Goal: Transaction & Acquisition: Purchase product/service

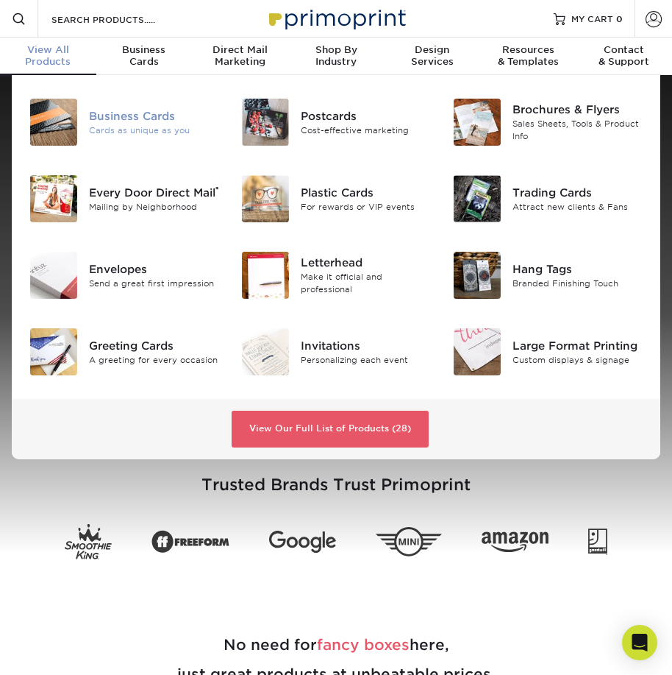
click at [110, 129] on div "Cards as unique as you" at bounding box center [154, 130] width 130 height 13
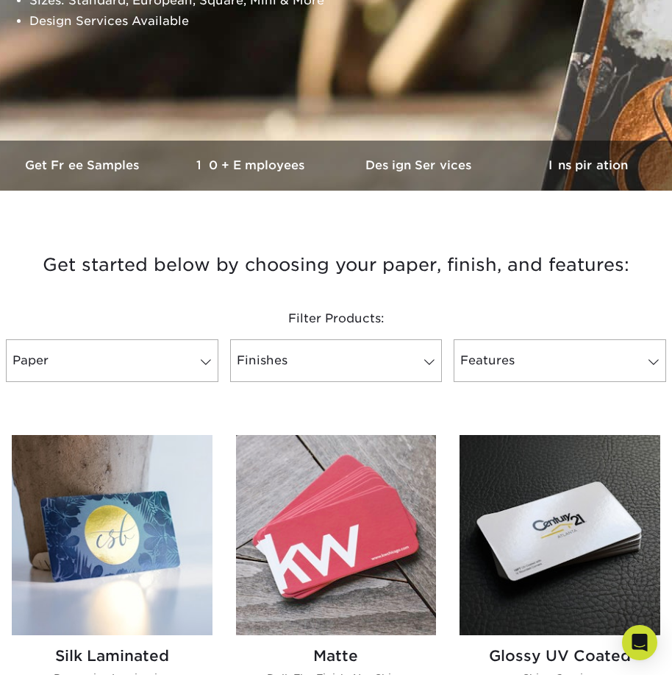
scroll to position [349, 0]
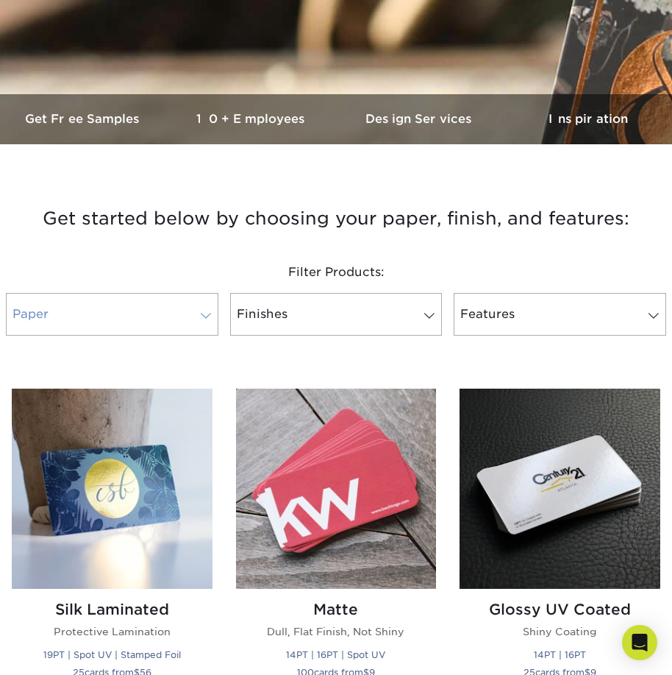
click at [208, 313] on span at bounding box center [206, 316] width 21 height 12
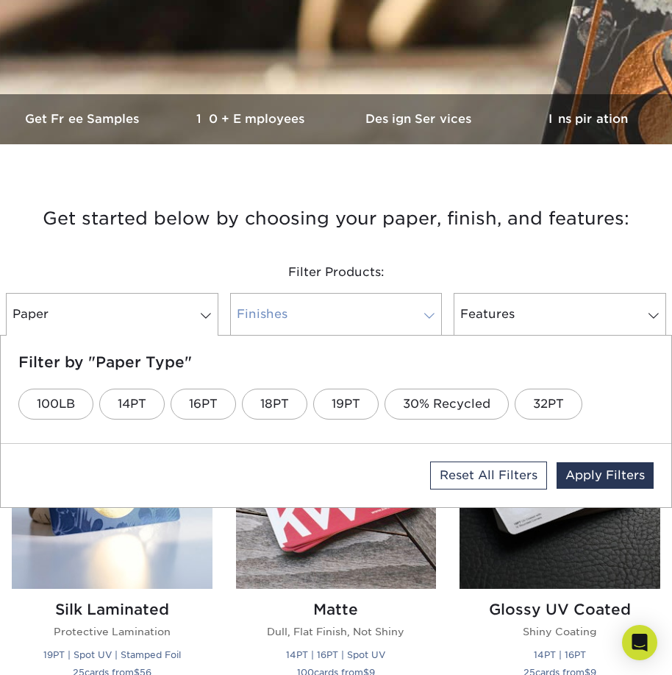
click at [300, 322] on link "Finishes" at bounding box center [336, 314] width 213 height 43
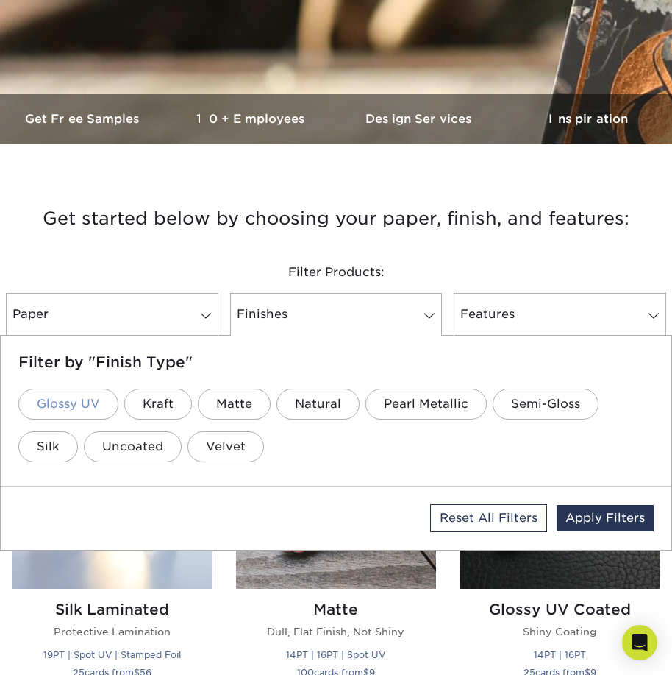
click at [74, 405] on link "Glossy UV" at bounding box center [68, 403] width 100 height 31
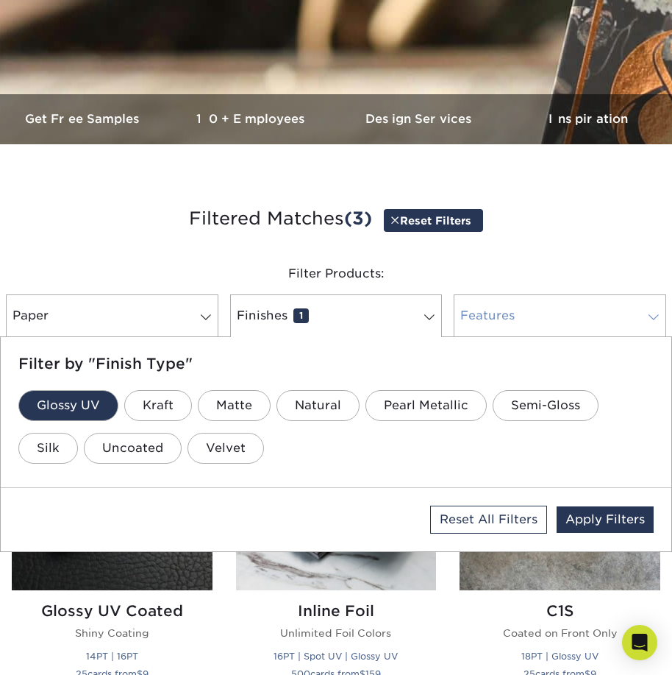
click at [481, 316] on link "Features 0" at bounding box center [560, 315] width 213 height 43
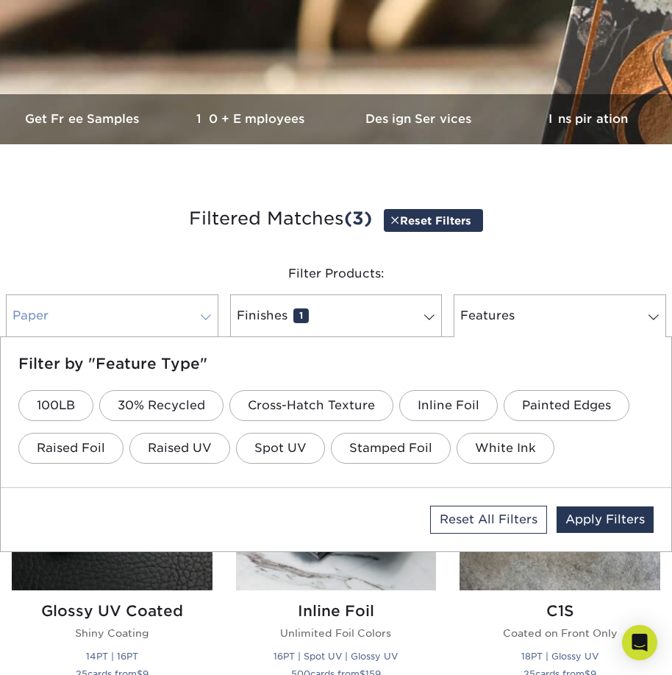
click at [170, 307] on link "Paper 0" at bounding box center [112, 315] width 213 height 43
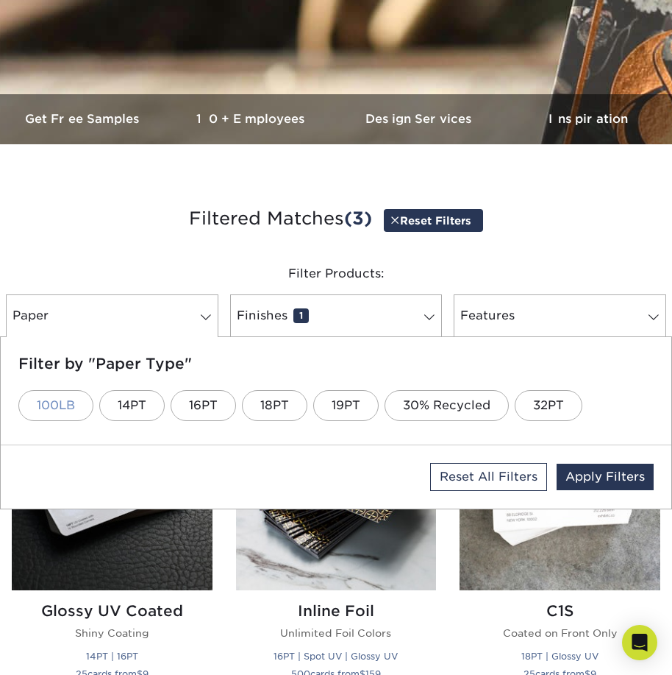
click at [62, 402] on link "100LB" at bounding box center [55, 405] width 75 height 31
click at [241, 273] on div "Filter Products:" at bounding box center [336, 273] width 672 height 41
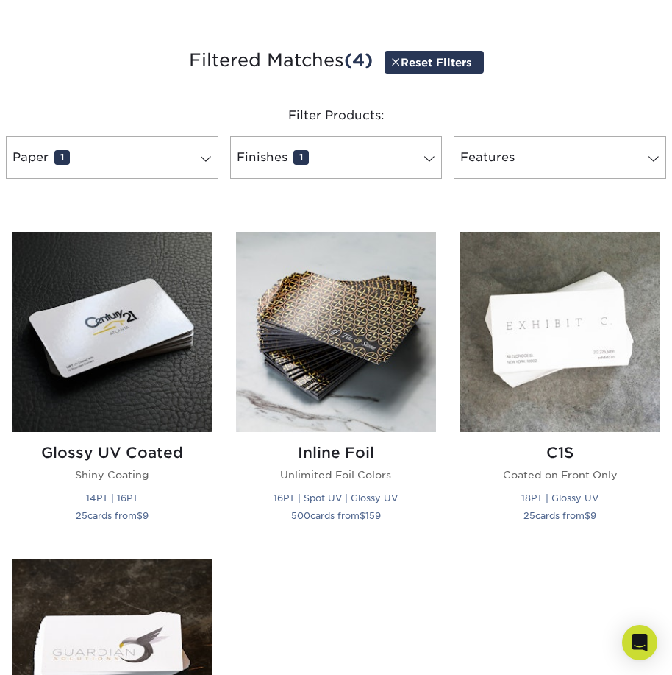
scroll to position [495, 0]
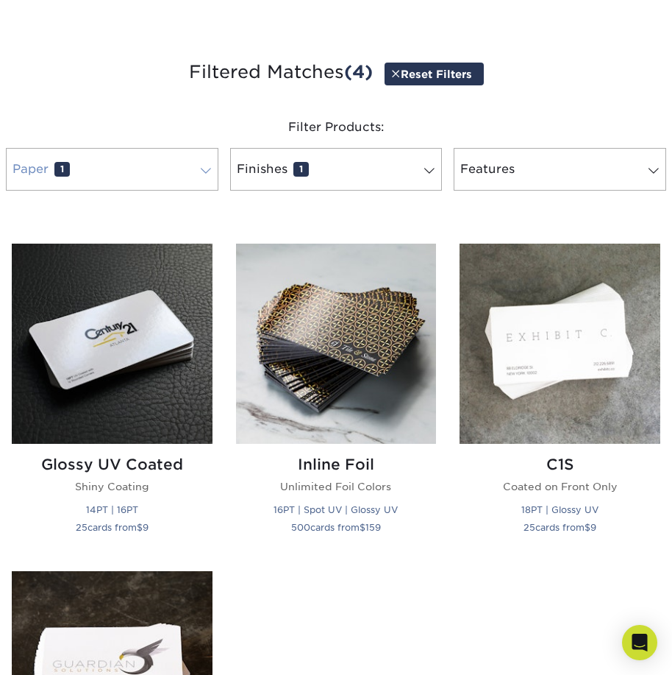
click at [210, 165] on span at bounding box center [206, 171] width 21 height 12
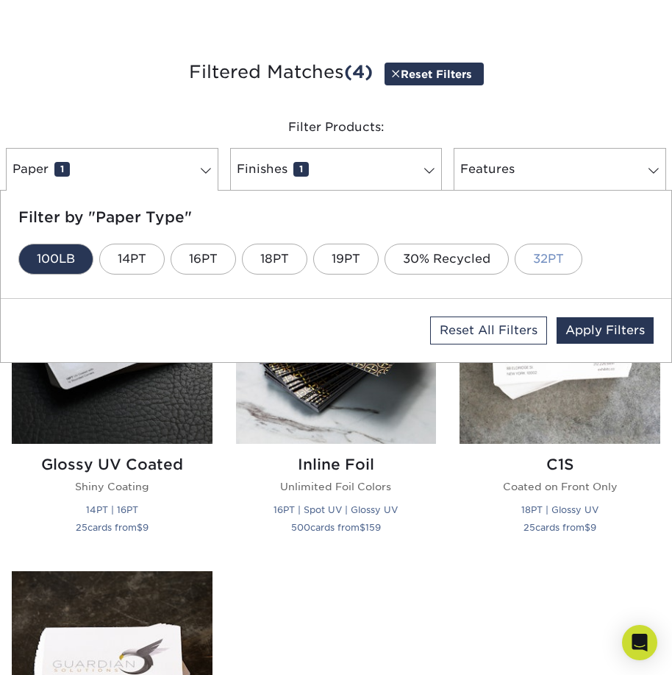
click at [550, 265] on link "32PT" at bounding box center [549, 259] width 68 height 31
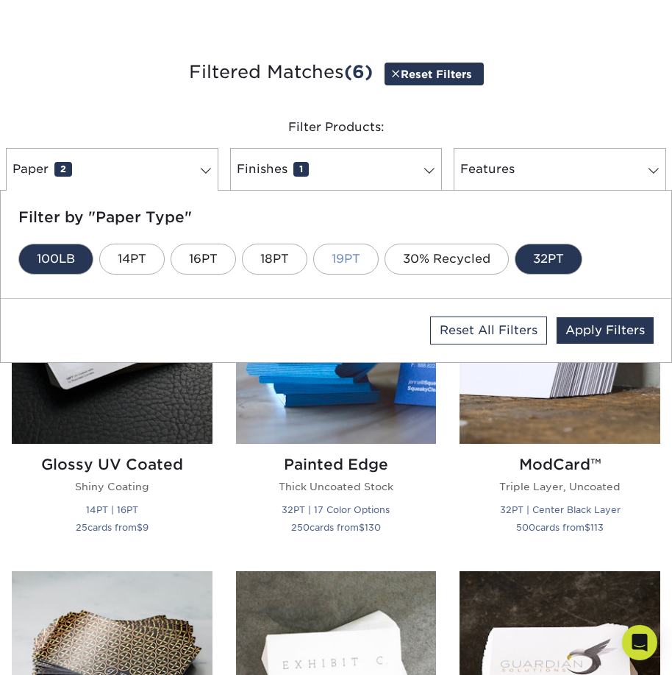
click at [356, 266] on link "19PT" at bounding box center [345, 259] width 65 height 31
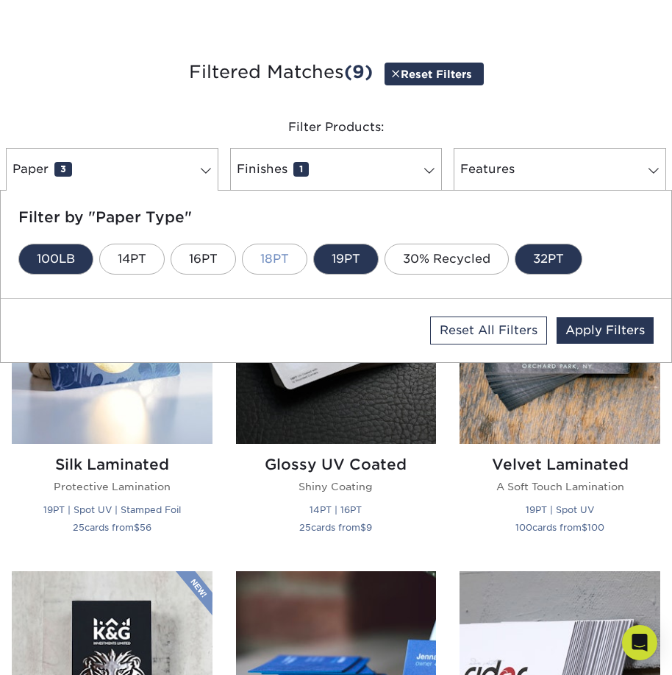
click at [263, 263] on link "18PT" at bounding box center [274, 259] width 65 height 31
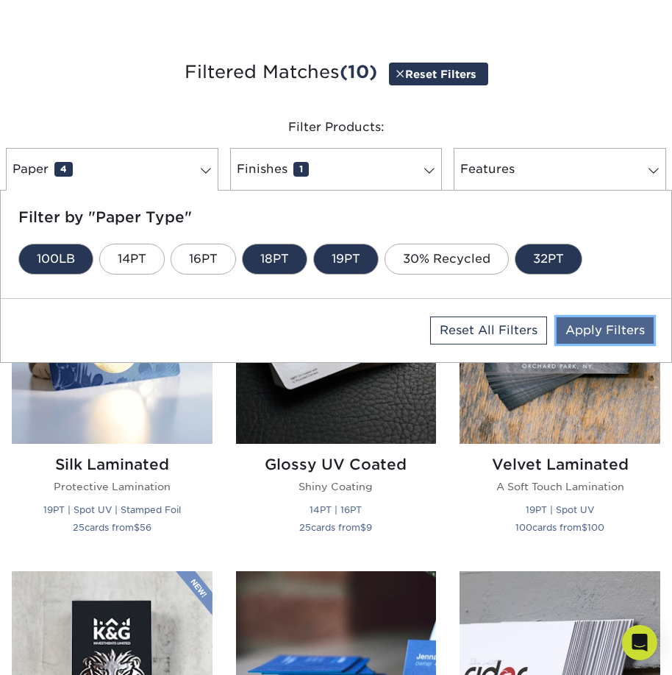
click at [573, 332] on link "Apply Filters" at bounding box center [605, 330] width 97 height 26
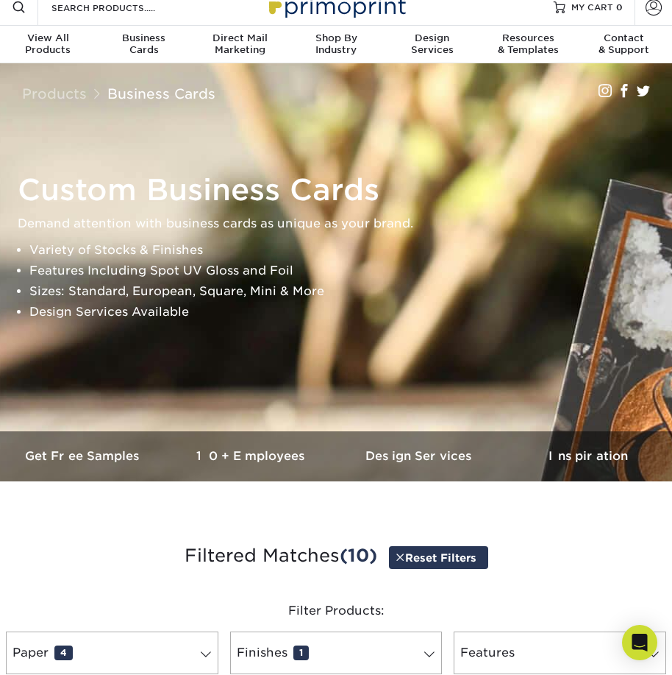
scroll to position [0, 0]
